Goal: Transaction & Acquisition: Purchase product/service

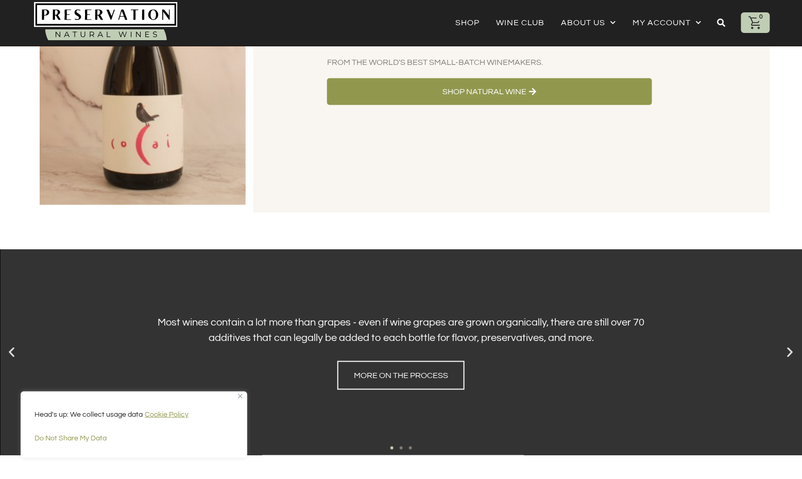
scroll to position [165, 0]
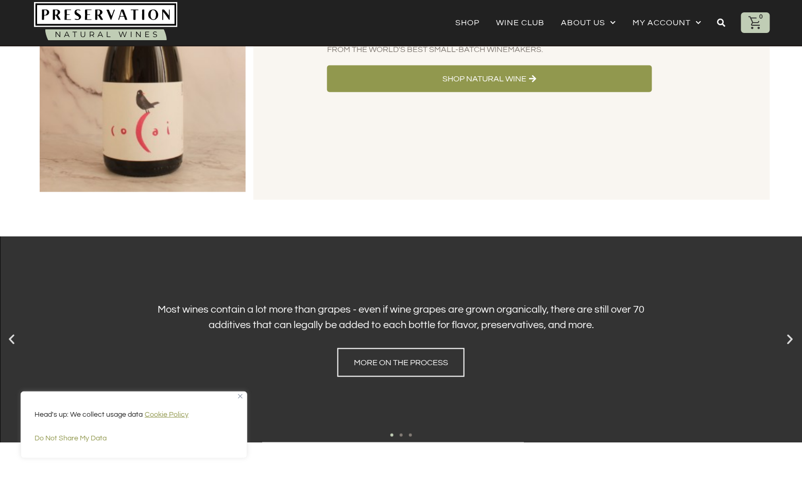
click at [243, 397] on div "Head's up: We collect usage data Cookie Policy Do Not Share My Data" at bounding box center [134, 424] width 227 height 67
click at [241, 396] on img "Close" at bounding box center [240, 396] width 5 height 5
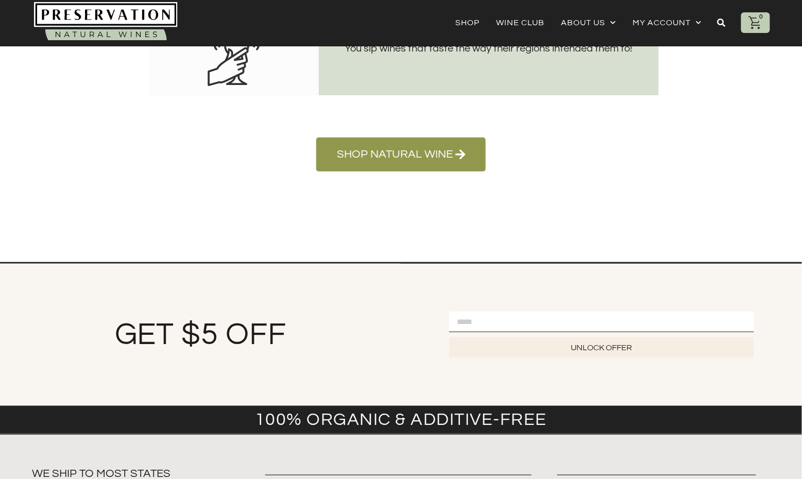
scroll to position [2533, 0]
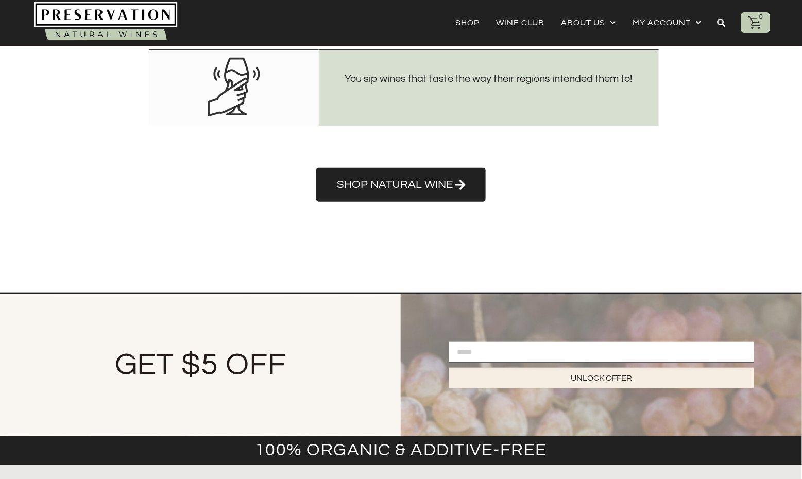
click at [408, 194] on link "Shop Natural Wine" at bounding box center [400, 185] width 169 height 34
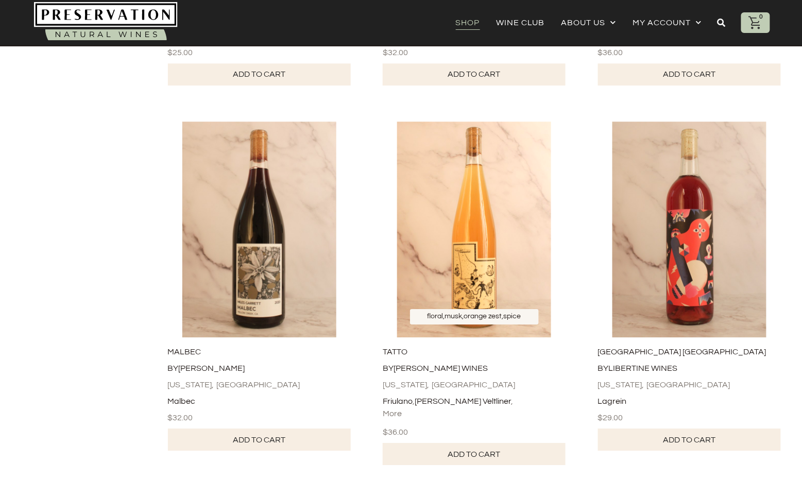
scroll to position [857, 0]
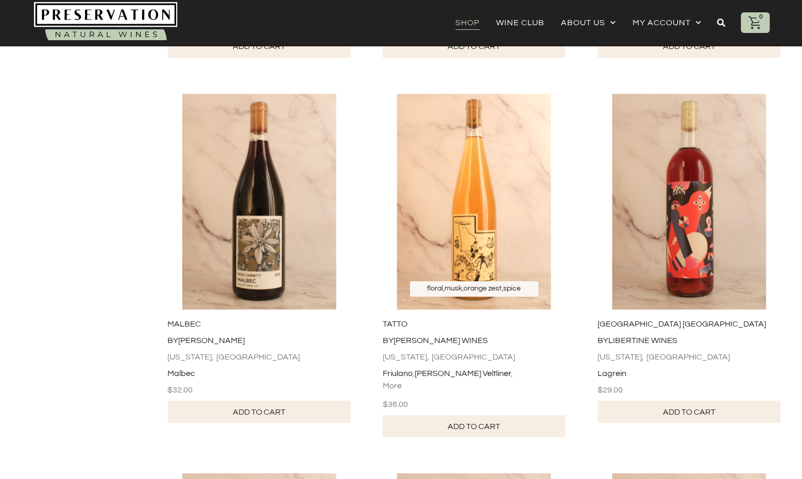
click at [499, 181] on img at bounding box center [474, 202] width 195 height 216
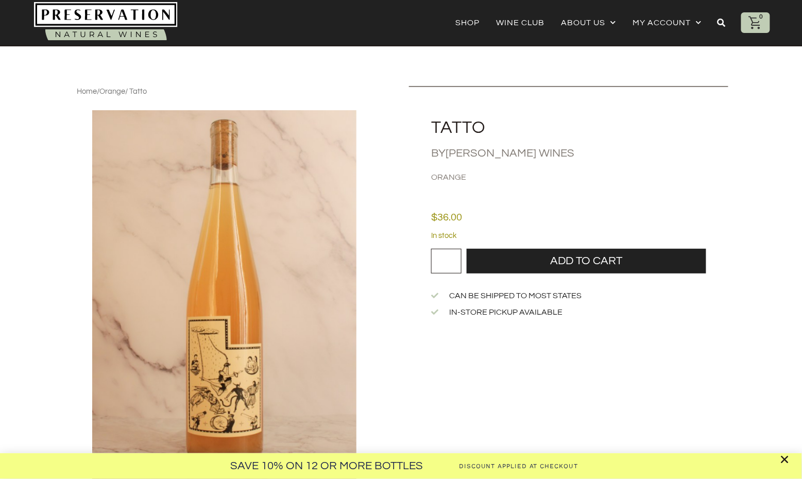
click at [530, 26] on div "Save 10% on 12 or more Bottles Discount Applied at Checkout" at bounding box center [401, 239] width 802 height 479
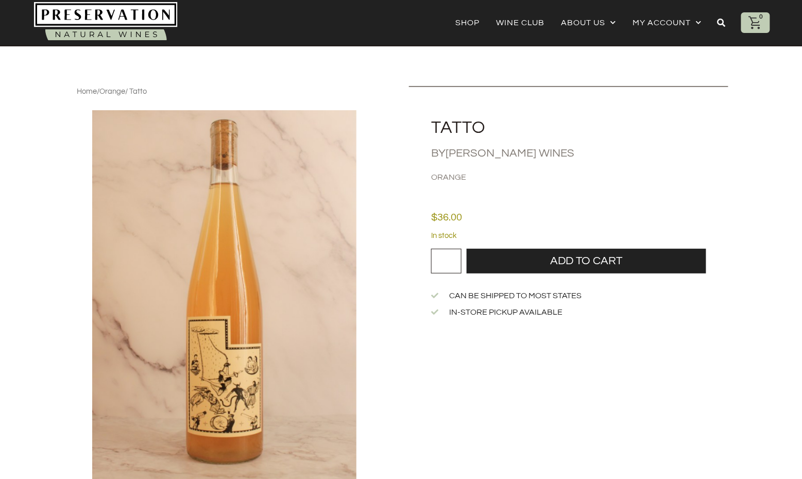
click at [533, 20] on div "Save 10% on 12 or more Bottles Discount Applied at Checkout" at bounding box center [401, 239] width 802 height 479
click at [509, 22] on link "Wine Club" at bounding box center [521, 22] width 48 height 14
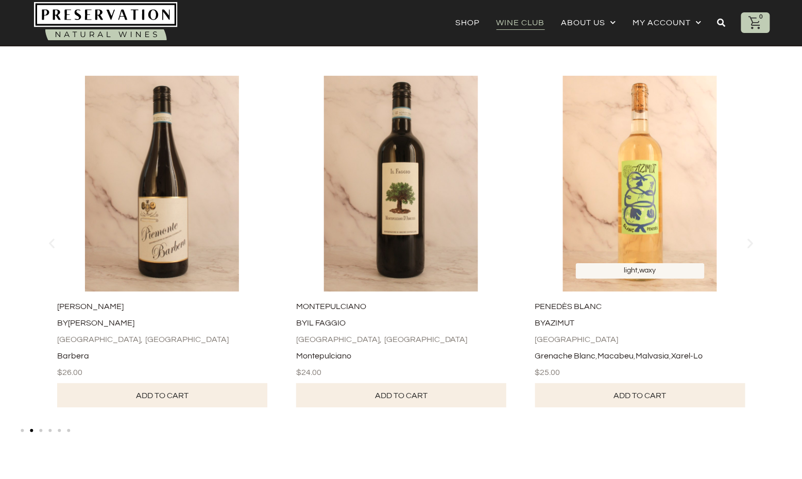
scroll to position [1053, 0]
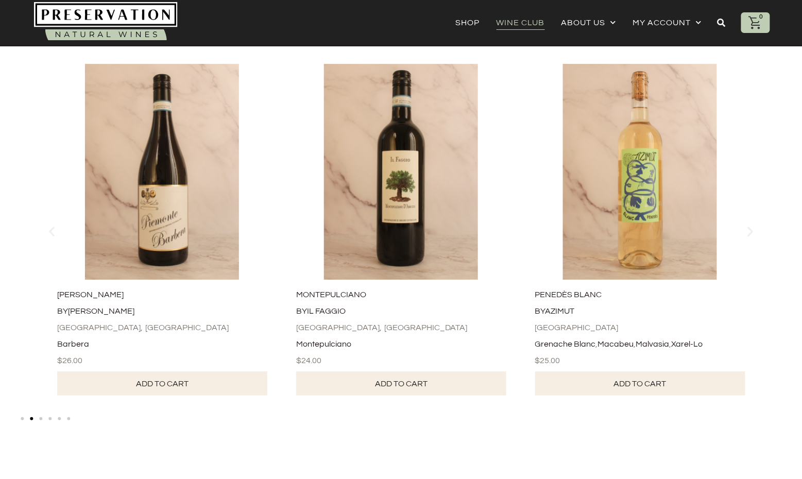
click at [634, 373] on link "Add to cart" at bounding box center [640, 383] width 210 height 24
click at [763, 23] on div "1" at bounding box center [755, 22] width 29 height 21
click at [756, 21] on icon at bounding box center [755, 22] width 15 height 15
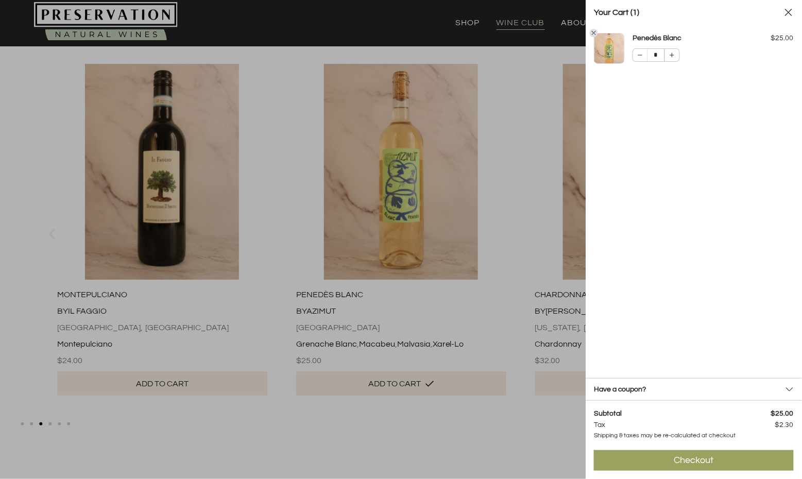
click at [726, 464] on link "Checkout $ 27.30" at bounding box center [694, 460] width 200 height 21
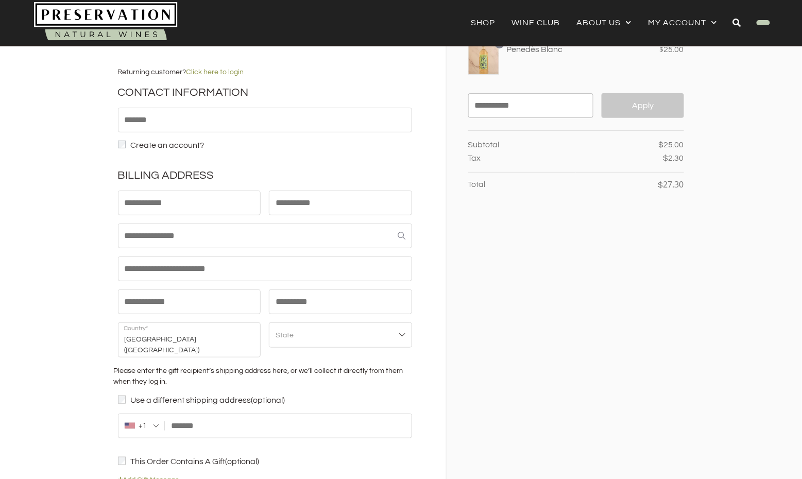
scroll to position [49, 0]
click at [131, 365] on div "Please enter the gift recipient’s shipping address here, or we’ll collect it di…" at bounding box center [265, 380] width 302 height 30
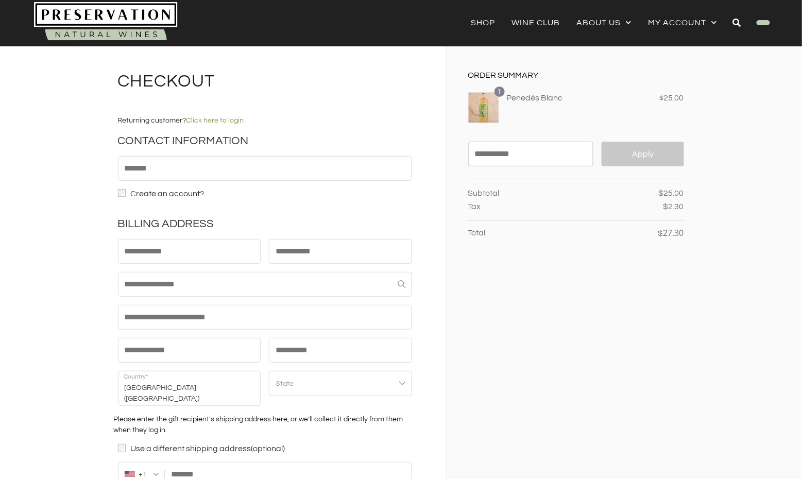
scroll to position [0, 0]
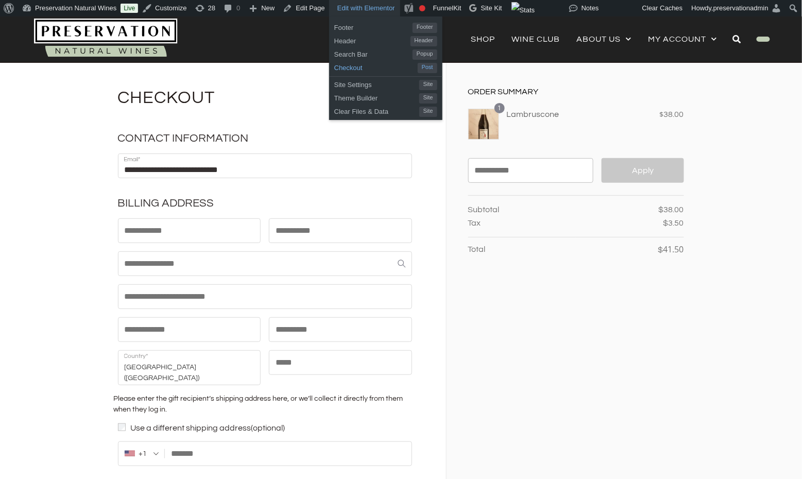
click at [364, 71] on span "Checkout" at bounding box center [375, 66] width 83 height 13
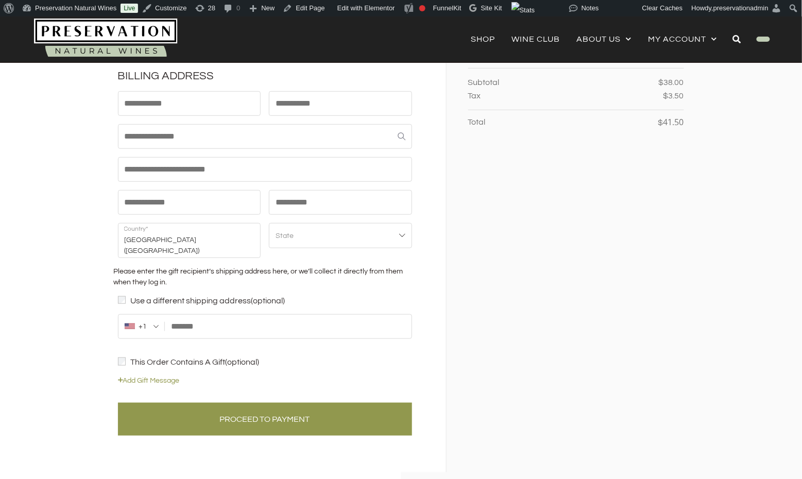
scroll to position [130, 0]
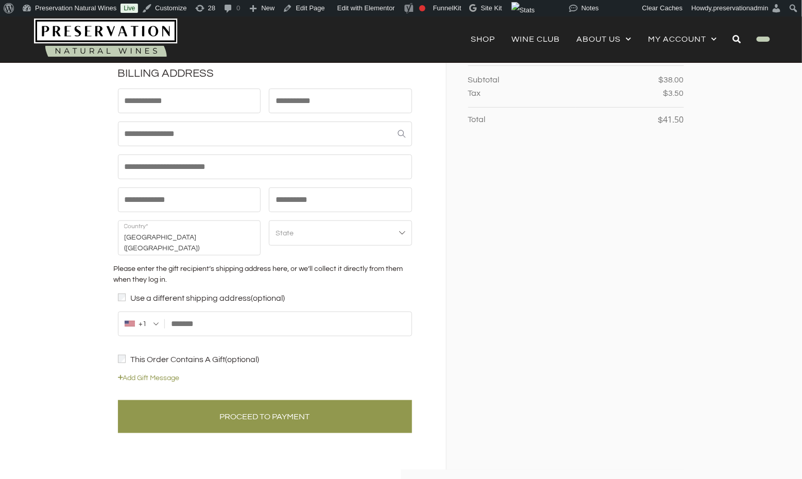
drag, startPoint x: 169, startPoint y: 268, endPoint x: 101, endPoint y: 259, distance: 68.7
click at [101, 259] on section "Checkout Show Order Summary $ 41.50 1 Lambruscone × 1 $ 38.00 $" at bounding box center [401, 233] width 802 height 601
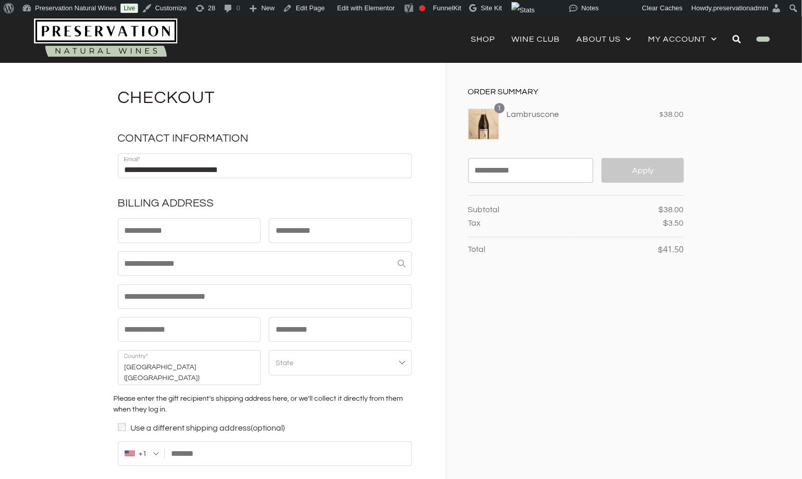
scroll to position [0, 0]
